Goal: Browse casually

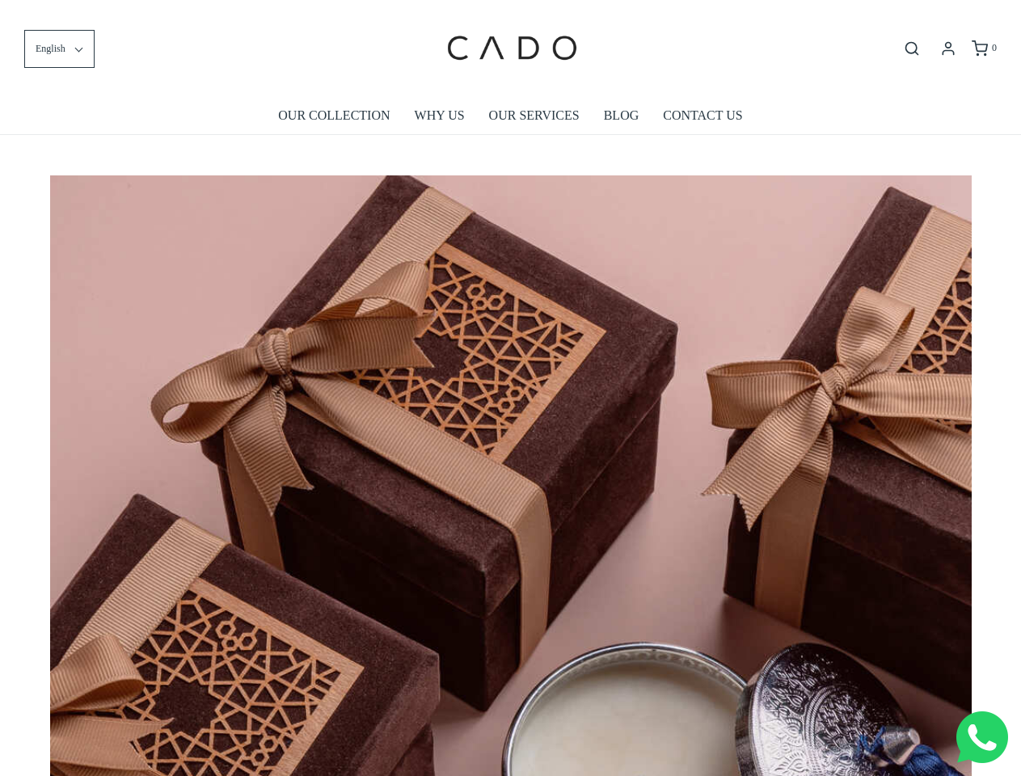
scroll to position [0, 8293]
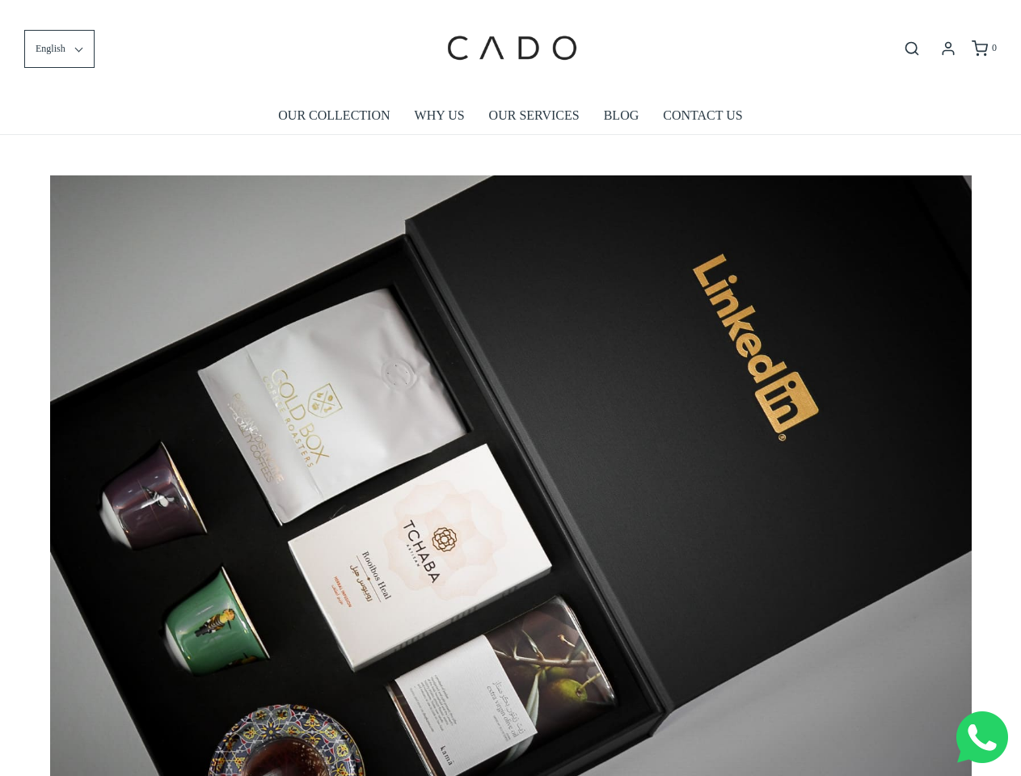
click at [510, 388] on img at bounding box center [510, 482] width 921 height 614
click at [59, 48] on span "English" at bounding box center [51, 48] width 30 height 15
click at [912, 48] on icon "Open search bar" at bounding box center [911, 48] width 19 height 16
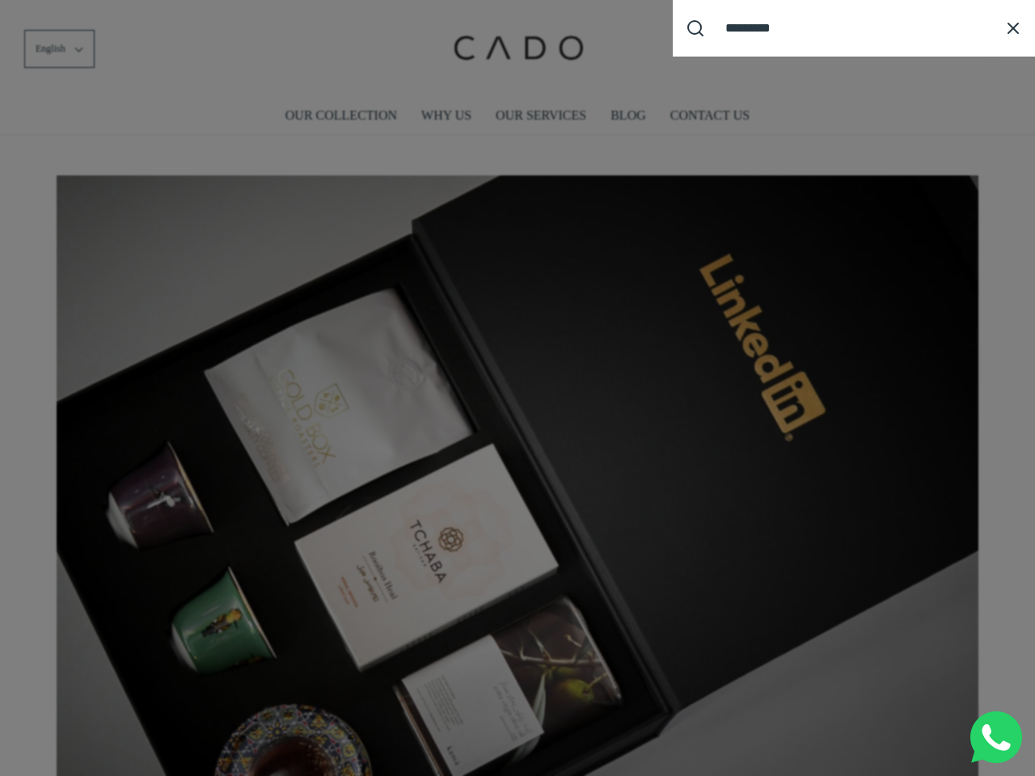
click at [511, 470] on div "Search our site cadogifting Loading..." at bounding box center [517, 388] width 1035 height 776
